Goal: Information Seeking & Learning: Learn about a topic

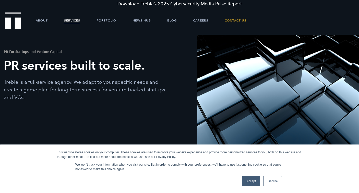
click at [253, 182] on link "Accept" at bounding box center [251, 181] width 18 height 10
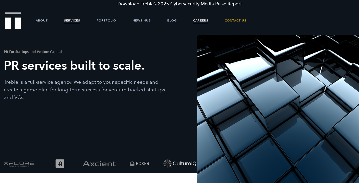
click at [204, 21] on link "Careers" at bounding box center [200, 20] width 15 height 15
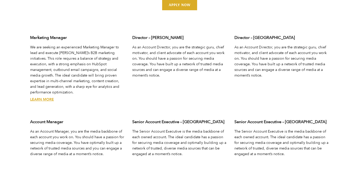
scroll to position [1606, 0]
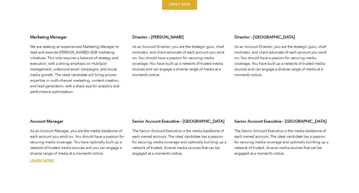
click at [56, 137] on p "As an Account Manager, you are the media backbone of each account you work on. …" at bounding box center [77, 142] width 95 height 28
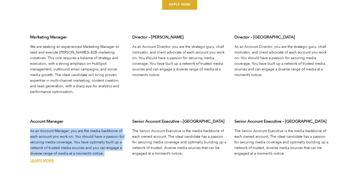
click at [56, 137] on p "As an Account Manager, you are the media backbone of each account you work on. …" at bounding box center [77, 142] width 95 height 28
click at [60, 132] on p "As an Account Manager, you are the media backbone of each account you work on. …" at bounding box center [77, 142] width 95 height 28
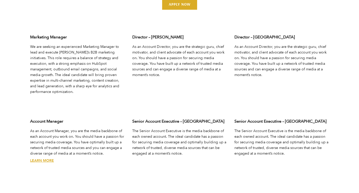
click at [46, 158] on link "Learn More" at bounding box center [42, 160] width 24 height 5
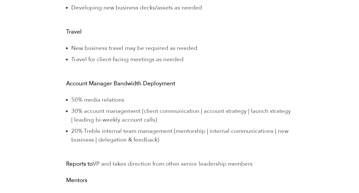
scroll to position [1056, 0]
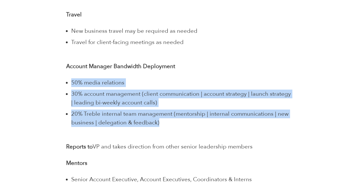
drag, startPoint x: 162, startPoint y: 120, endPoint x: 98, endPoint y: 69, distance: 81.3
click at [98, 78] on li "50% media relations" at bounding box center [182, 82] width 222 height 9
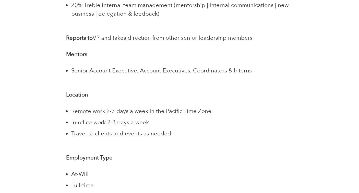
scroll to position [1165, 0]
click at [81, 107] on span "Remote work 2-3 days a week in the Pacific Time Zone" at bounding box center [141, 111] width 140 height 8
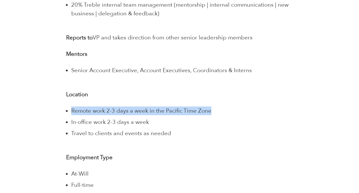
click at [81, 107] on span "Remote work 2-3 days a week in the Pacific Time Zone" at bounding box center [141, 111] width 140 height 8
click at [86, 107] on span "Remote work 2-3 days a week in the Pacific Time Zone" at bounding box center [141, 111] width 140 height 8
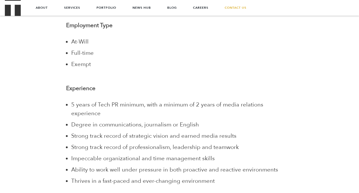
scroll to position [1285, 0]
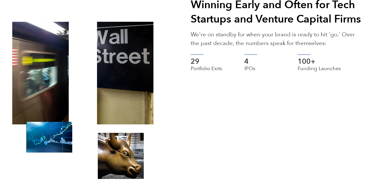
scroll to position [847, 0]
